Goal: Find specific page/section: Find specific page/section

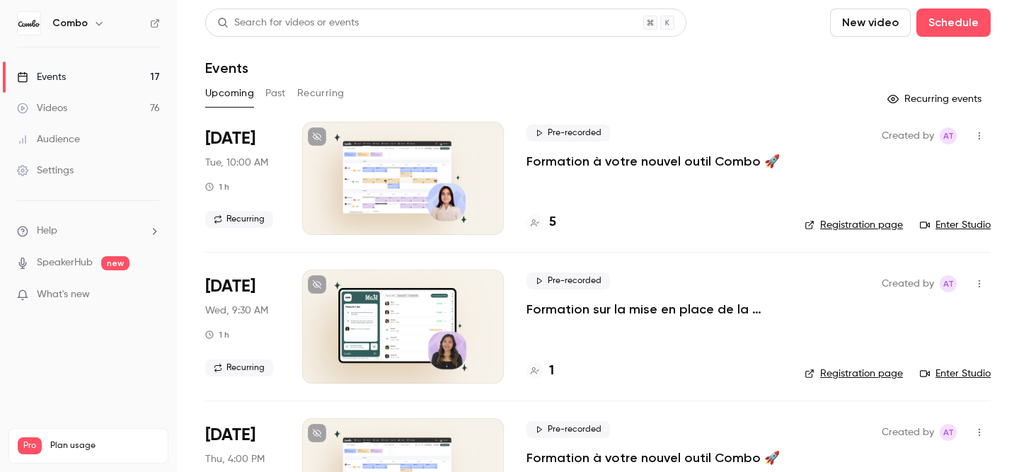
click at [316, 95] on button "Recurring" at bounding box center [320, 93] width 47 height 23
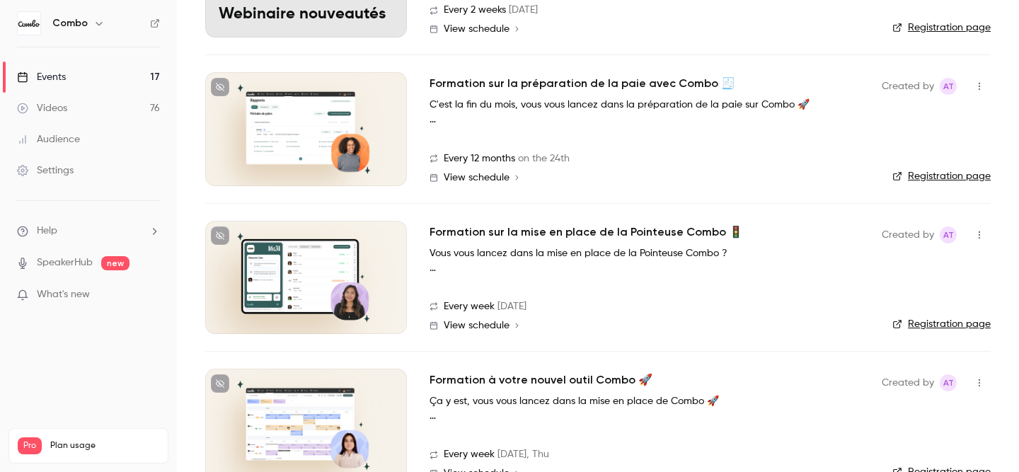
scroll to position [199, 0]
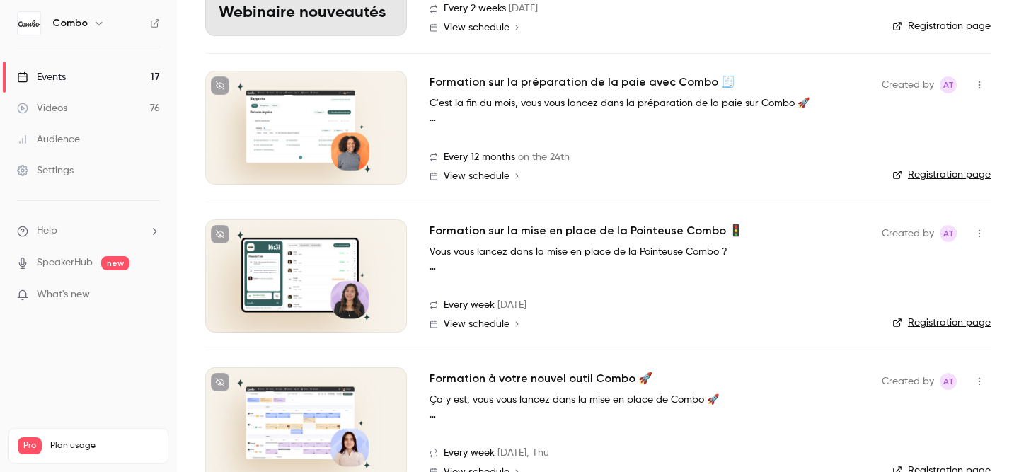
click at [584, 82] on h2 "Formation sur la préparation de la paie avec Combo 🧾" at bounding box center [583, 82] width 306 height 17
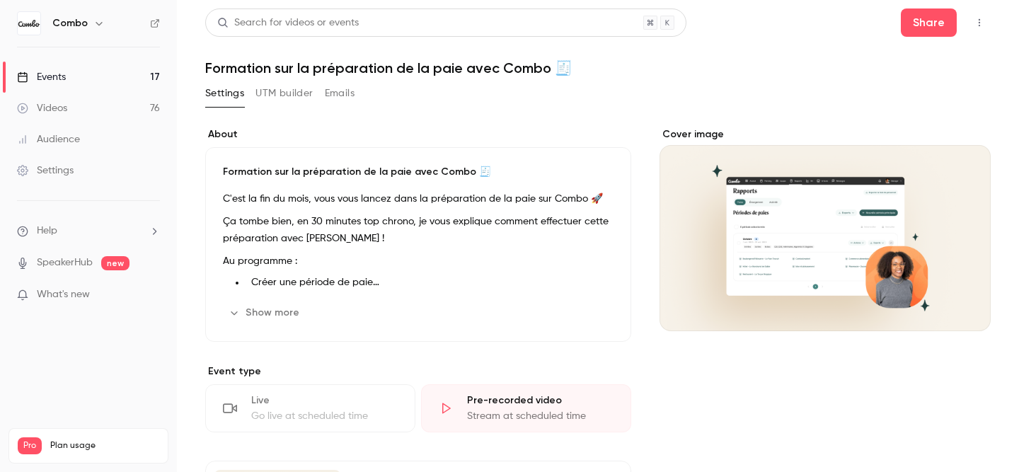
click at [93, 76] on link "Events 17" at bounding box center [88, 77] width 177 height 31
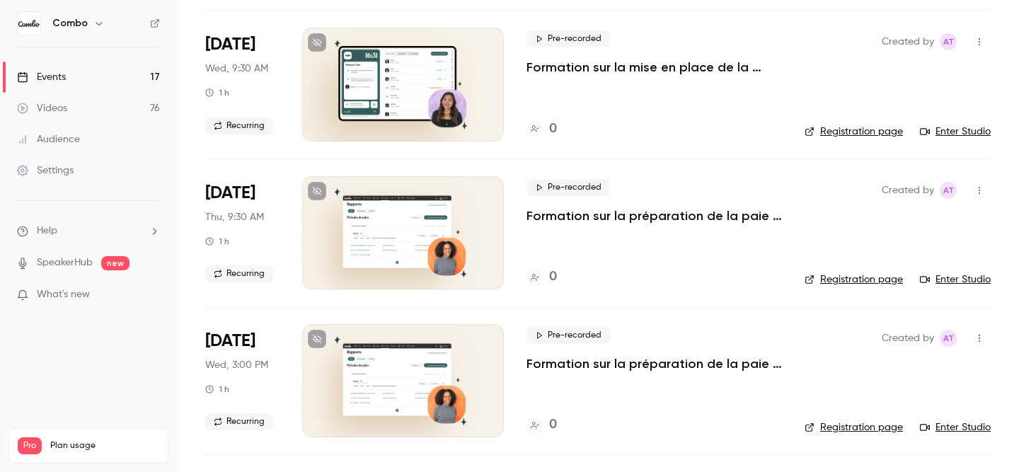
scroll to position [1727, 0]
